Goal: Task Accomplishment & Management: Complete application form

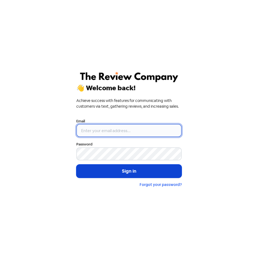
type input "[EMAIL_ADDRESS][DOMAIN_NAME]"
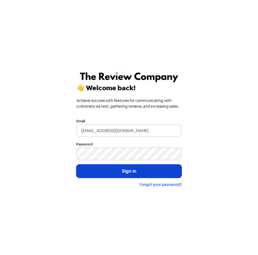
click at [119, 170] on button "Sign in" at bounding box center [128, 171] width 105 height 14
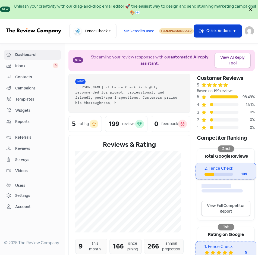
click at [230, 30] on button "Icon For Thunder-move Quick Actions" at bounding box center [218, 31] width 48 height 13
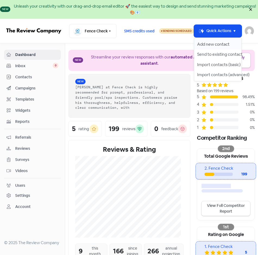
click at [216, 42] on button "Add new contact" at bounding box center [218, 44] width 48 height 10
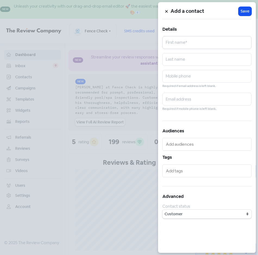
click at [219, 43] on input "text" at bounding box center [206, 42] width 89 height 13
type input "Ariana"
click at [211, 60] on input "text" at bounding box center [206, 59] width 89 height 13
type input "Stevenson"
type input "0401188300"
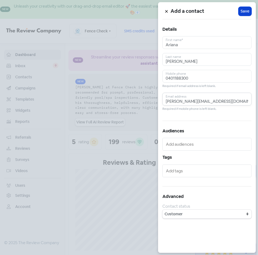
type input "ariana.stevenson@bigpond.com"
click at [243, 10] on span "Save" at bounding box center [245, 11] width 9 height 6
